Goal: Find specific page/section: Find specific page/section

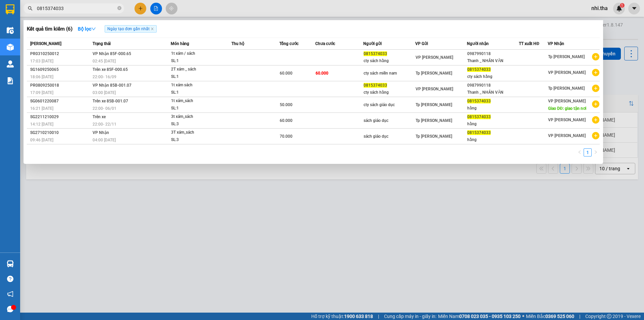
click at [73, 9] on input "0815374033" at bounding box center [76, 8] width 79 height 7
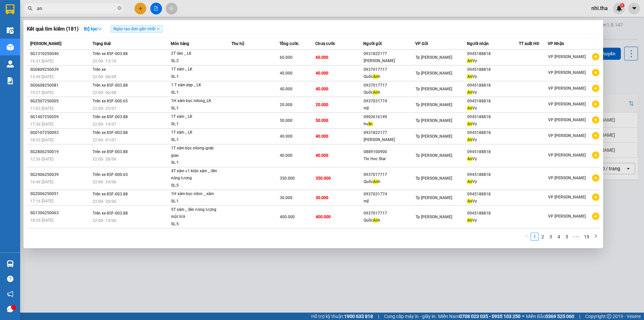
type input "a"
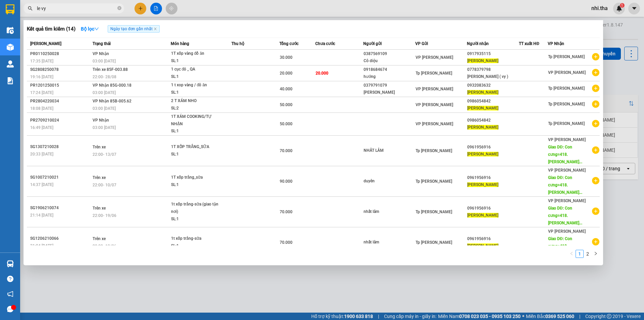
click at [76, 9] on input "le vy" at bounding box center [76, 8] width 79 height 7
click at [73, 9] on input "le vy" at bounding box center [76, 8] width 79 height 7
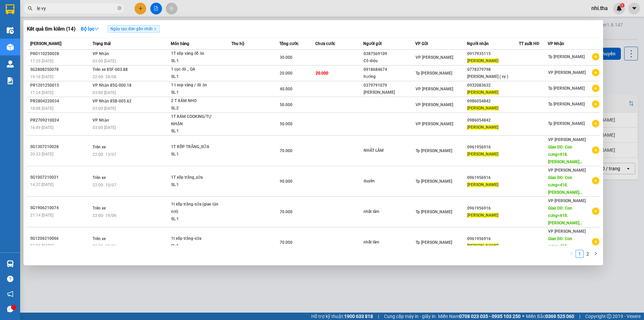
click at [73, 9] on input "le vy" at bounding box center [76, 8] width 79 height 7
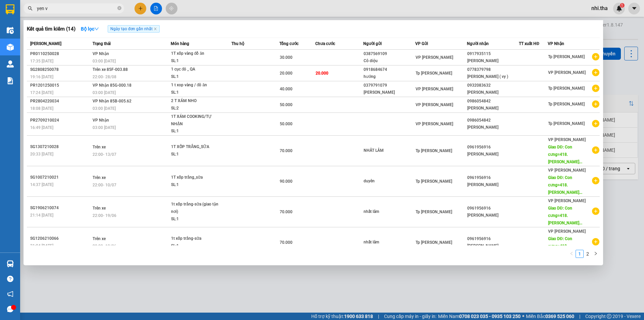
type input "yen vy"
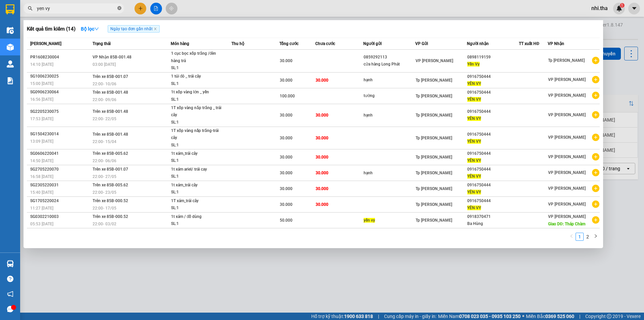
click at [120, 8] on icon "close-circle" at bounding box center [119, 8] width 4 height 4
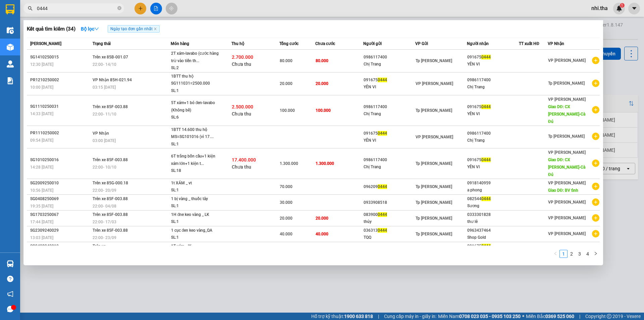
type input "0444"
